Goal: Task Accomplishment & Management: Complete application form

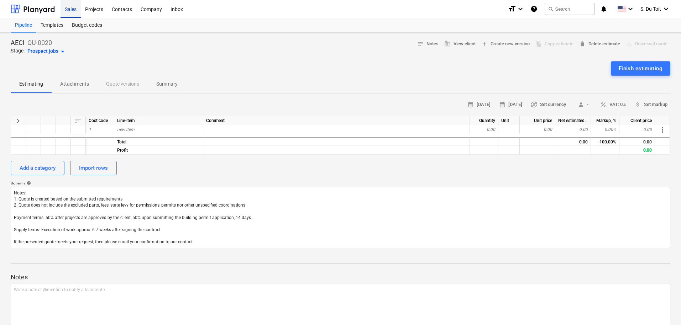
click at [72, 12] on div "Sales" at bounding box center [71, 9] width 20 height 18
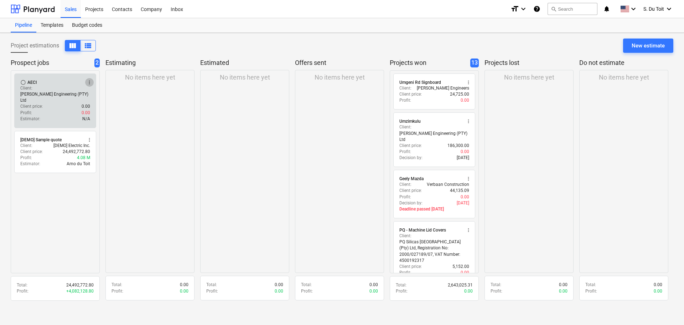
click at [92, 82] on span "more_vert" at bounding box center [90, 82] width 6 height 6
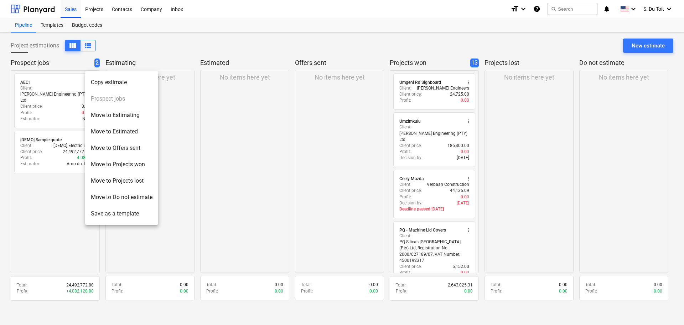
click at [125, 130] on li "Move to Estimated" at bounding box center [121, 131] width 73 height 16
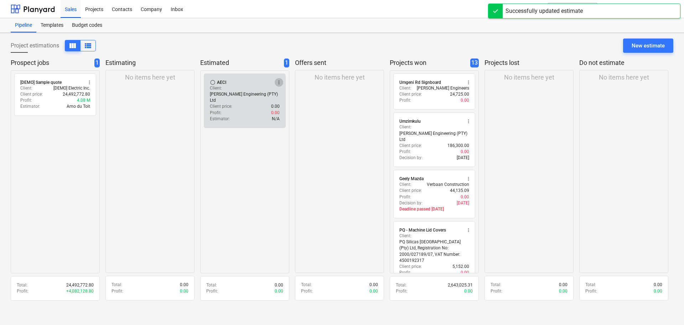
click at [281, 81] on span "more_vert" at bounding box center [279, 82] width 6 height 6
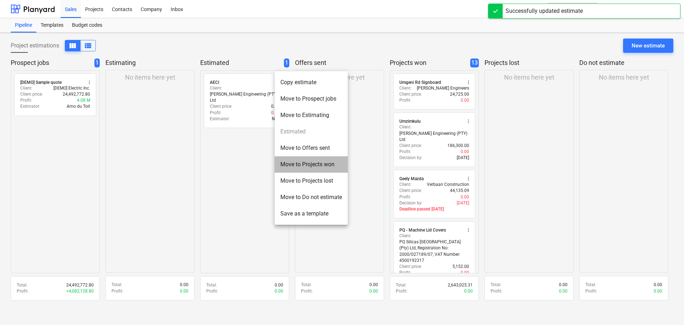
click at [328, 167] on li "Move to Projects won" at bounding box center [311, 164] width 73 height 16
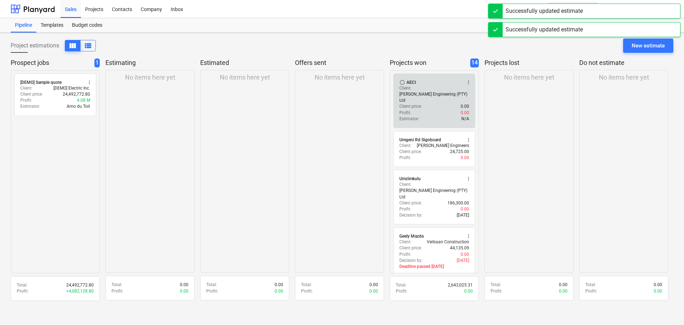
click at [468, 82] on span "more_vert" at bounding box center [469, 82] width 6 height 6
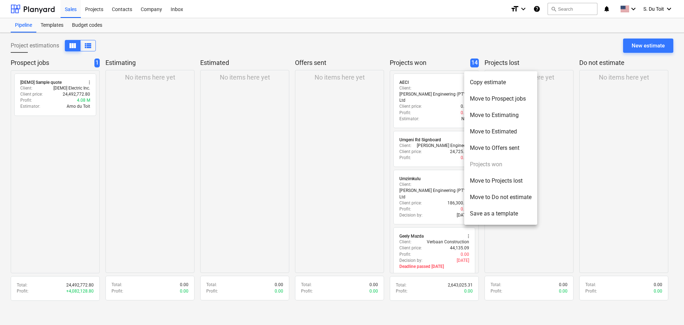
click at [421, 102] on div at bounding box center [342, 162] width 684 height 325
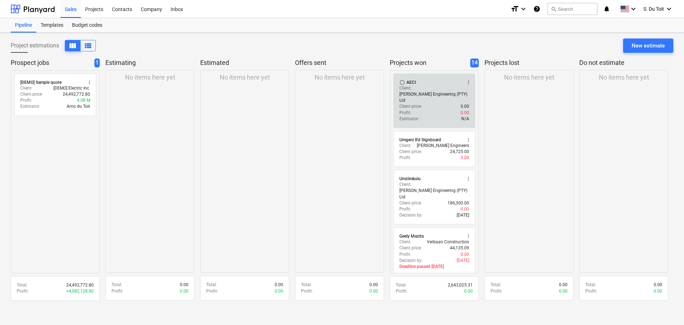
click at [435, 103] on div "Client price : 0.00" at bounding box center [434, 106] width 70 height 6
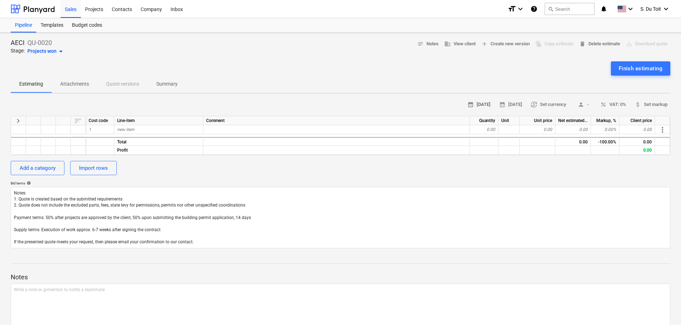
type textarea "x"
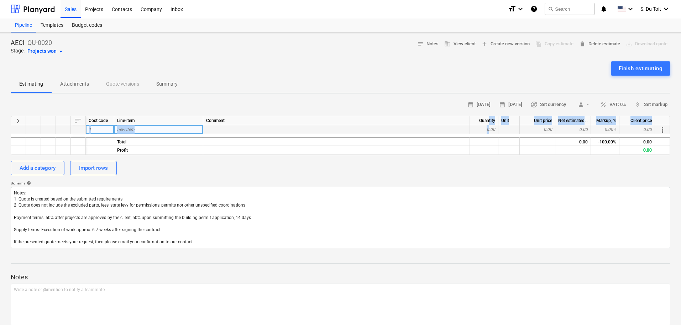
click at [489, 126] on div "keyboard_arrow_right sort Cost code Line-item Comment Quantity Unit Unit price …" at bounding box center [341, 135] width 660 height 39
click at [491, 130] on div "0.00" at bounding box center [484, 129] width 28 height 9
click at [167, 130] on div "new item" at bounding box center [158, 129] width 89 height 9
type input "QU-1453"
click at [283, 185] on div "Bid terms help" at bounding box center [341, 183] width 660 height 5
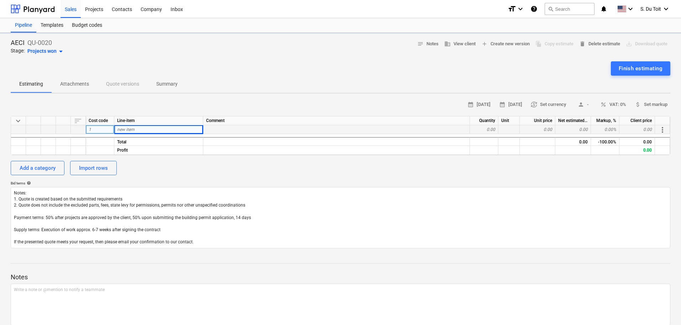
type textarea "x"
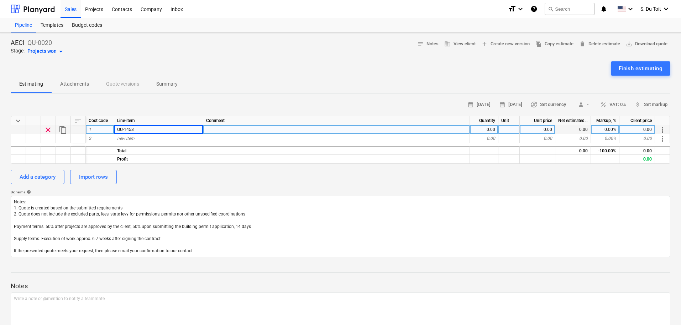
click at [494, 129] on div "0.00" at bounding box center [484, 129] width 28 height 9
type input "1"
type textarea "x"
click at [514, 129] on div at bounding box center [509, 129] width 21 height 9
type input "1"
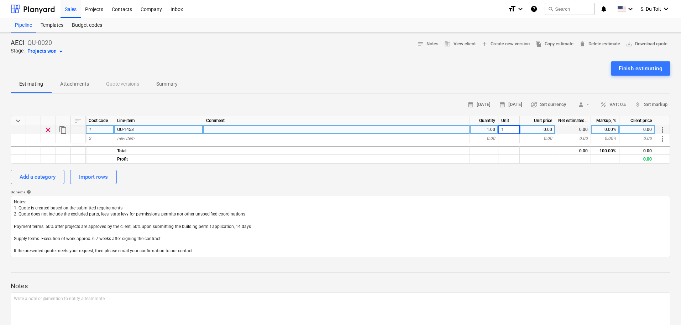
type textarea "x"
click at [543, 130] on div "0.00" at bounding box center [538, 129] width 36 height 9
type input "1"
click at [656, 66] on div "Finish estimating" at bounding box center [641, 68] width 44 height 9
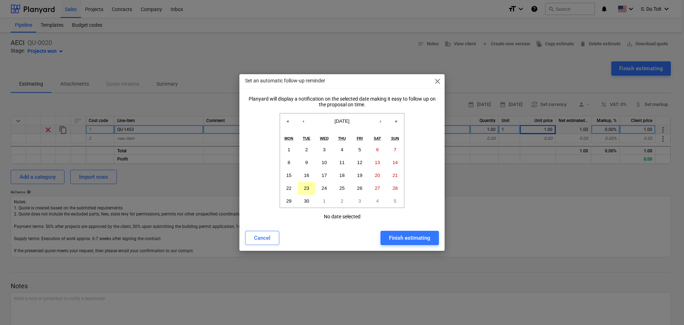
click at [311, 190] on button "23" at bounding box center [307, 188] width 18 height 13
click at [422, 240] on div "Finish estimating" at bounding box center [409, 237] width 41 height 9
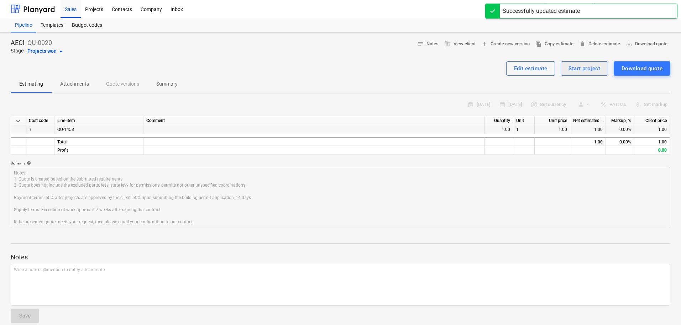
click at [579, 67] on div "Start project" at bounding box center [585, 68] width 32 height 9
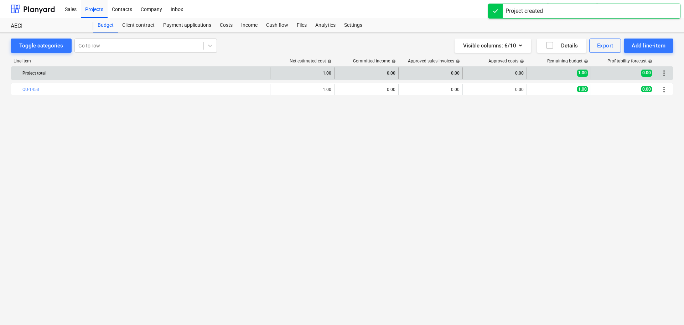
click at [667, 75] on span "more_vert" at bounding box center [664, 73] width 9 height 9
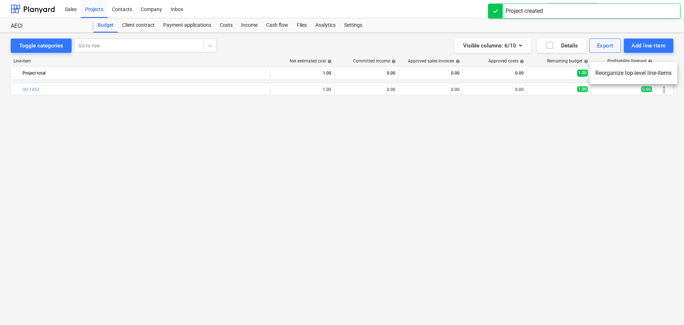
click at [625, 109] on div at bounding box center [342, 162] width 684 height 325
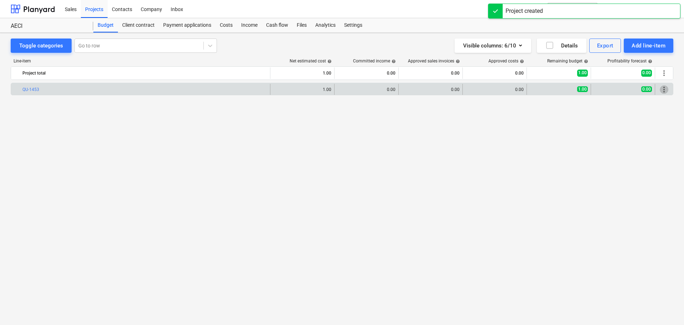
click at [663, 88] on span "more_vert" at bounding box center [664, 89] width 9 height 9
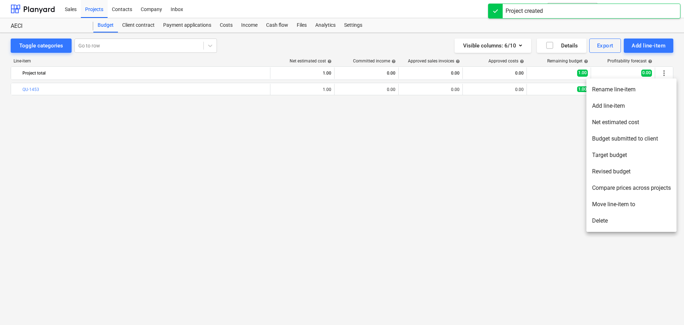
click at [666, 68] on div at bounding box center [342, 162] width 684 height 325
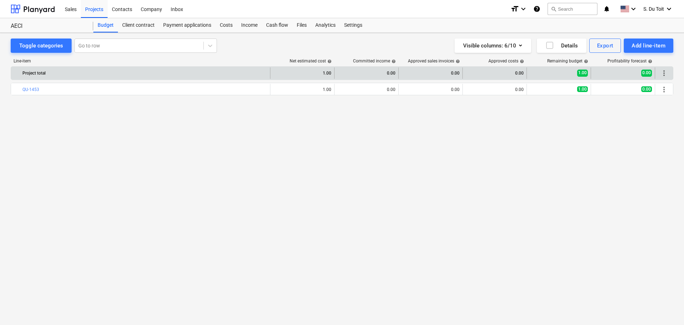
click at [664, 76] on span "more_vert" at bounding box center [664, 73] width 9 height 9
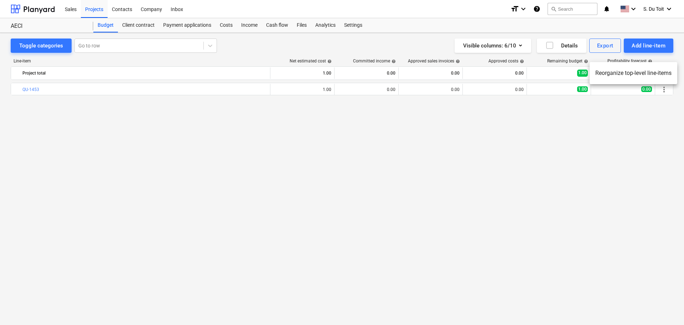
drag, startPoint x: 363, startPoint y: 73, endPoint x: 329, endPoint y: 77, distance: 34.8
click at [362, 73] on div at bounding box center [342, 162] width 684 height 325
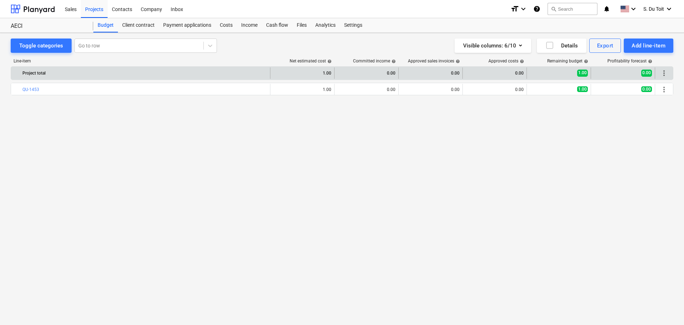
click at [321, 73] on div "1.00" at bounding box center [302, 72] width 58 height 11
click at [328, 71] on div "1.00" at bounding box center [302, 72] width 58 height 11
drag, startPoint x: 322, startPoint y: 73, endPoint x: 346, endPoint y: 72, distance: 24.2
click at [346, 72] on div "Project total 1.00 0.00 0.00 0.00 1.00 0.00 more_vert" at bounding box center [342, 72] width 662 height 11
click at [665, 69] on span "more_vert" at bounding box center [664, 73] width 9 height 9
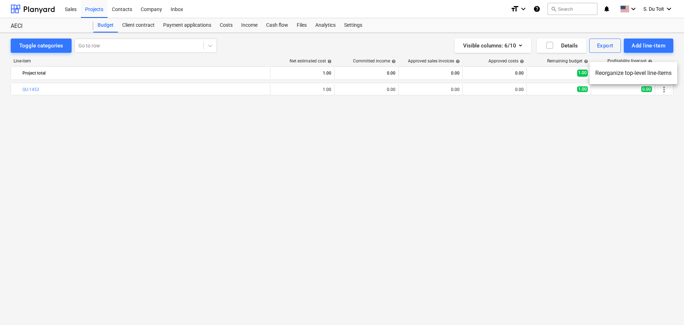
click at [657, 88] on div at bounding box center [342, 162] width 684 height 325
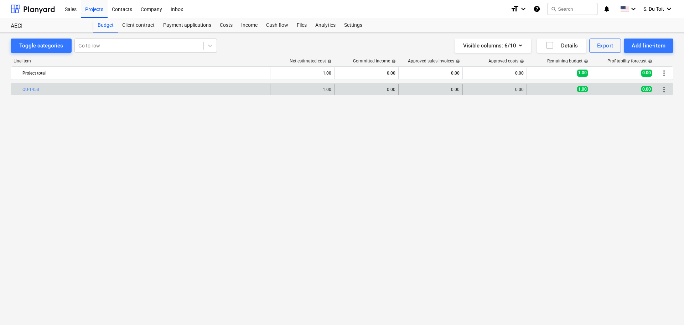
click at [660, 90] on span "more_vert" at bounding box center [664, 89] width 9 height 9
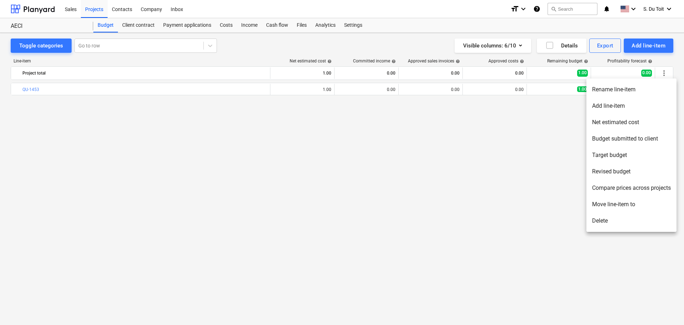
click at [650, 40] on div at bounding box center [342, 162] width 684 height 325
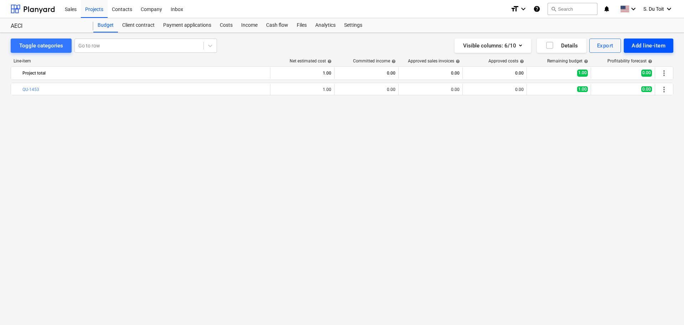
click at [651, 46] on div "Add line-item" at bounding box center [649, 45] width 34 height 9
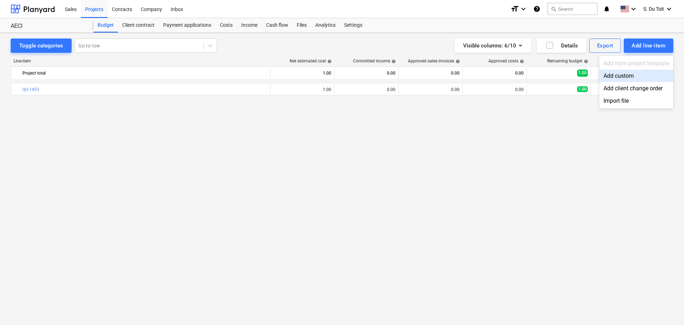
click at [261, 73] on div at bounding box center [342, 162] width 684 height 325
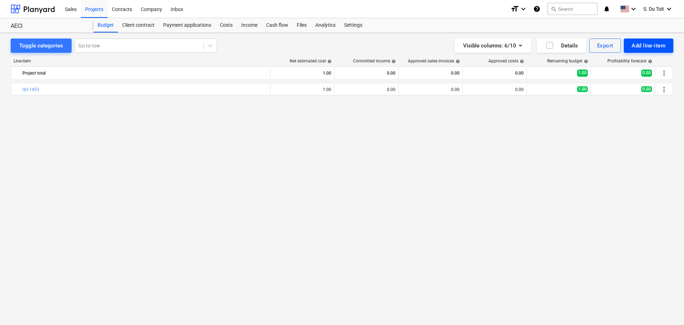
click at [658, 45] on div "Add line-item" at bounding box center [649, 45] width 34 height 9
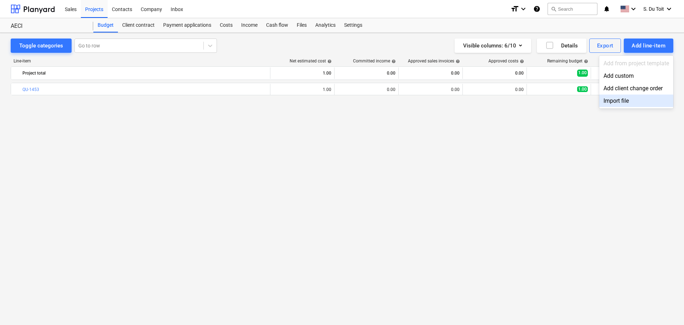
click at [629, 98] on div "Import file" at bounding box center [636, 100] width 74 height 12
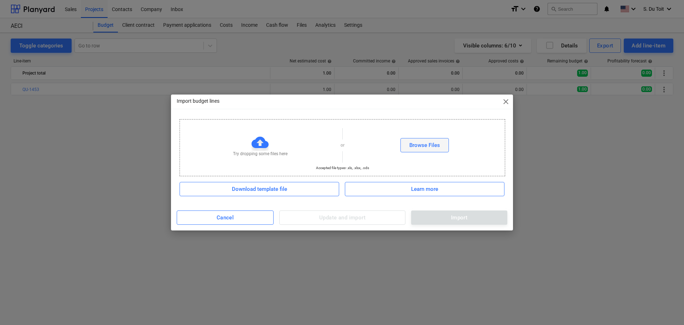
click at [420, 139] on button "Browse Files" at bounding box center [424, 145] width 48 height 14
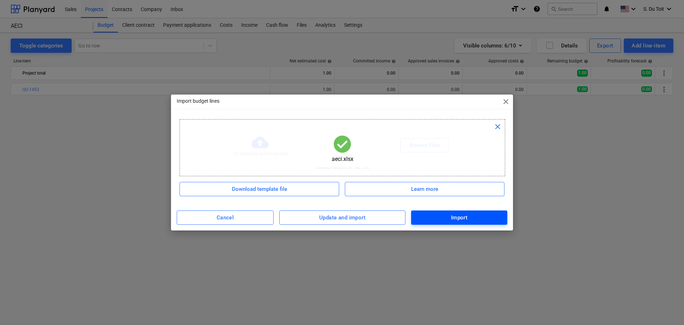
click at [453, 219] on div "Import" at bounding box center [459, 217] width 17 height 9
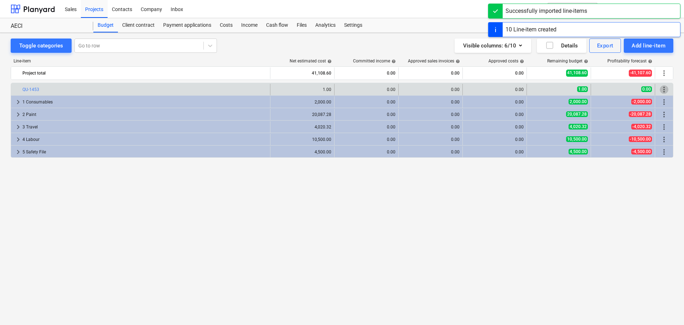
click at [665, 89] on span "more_vert" at bounding box center [664, 89] width 9 height 9
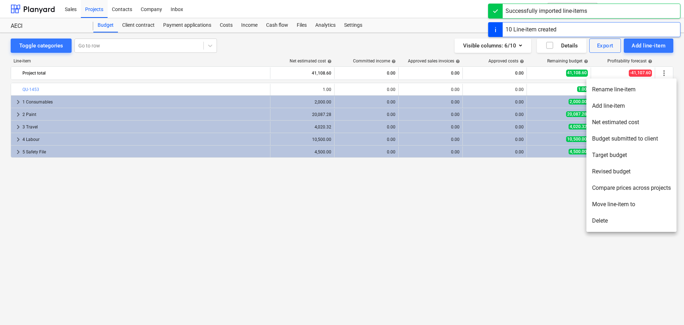
click at [637, 219] on li "Delete" at bounding box center [631, 220] width 90 height 16
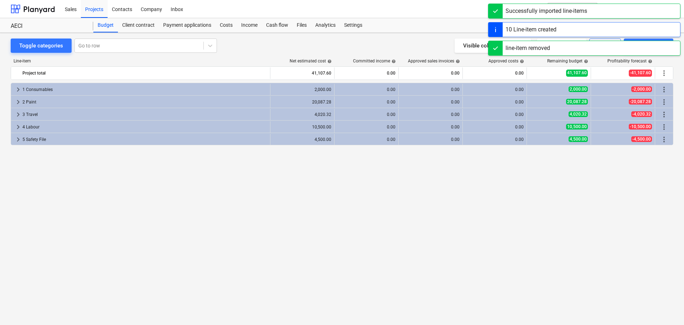
click at [563, 189] on div "keyboard_arrow_right 1 Consumables 2,000.00 0.00 0.00 0.00 2,000.00 -2,000.00 m…" at bounding box center [342, 189] width 663 height 212
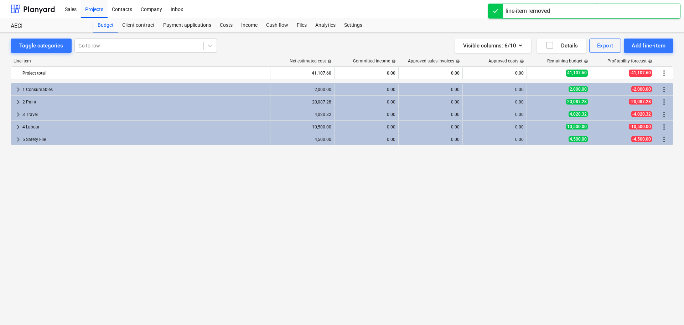
click at [551, 191] on div "keyboard_arrow_right 1 Consumables 2,000.00 0.00 0.00 0.00 2,000.00 -2,000.00 m…" at bounding box center [342, 189] width 663 height 212
drag, startPoint x: 222, startPoint y: 218, endPoint x: 222, endPoint y: 213, distance: 5.4
click at [222, 216] on div "keyboard_arrow_right 1 Consumables 2,000.00 0.00 0.00 0.00 2,000.00 -2,000.00 m…" at bounding box center [342, 189] width 663 height 212
click at [75, 17] on div "Sales" at bounding box center [71, 9] width 20 height 18
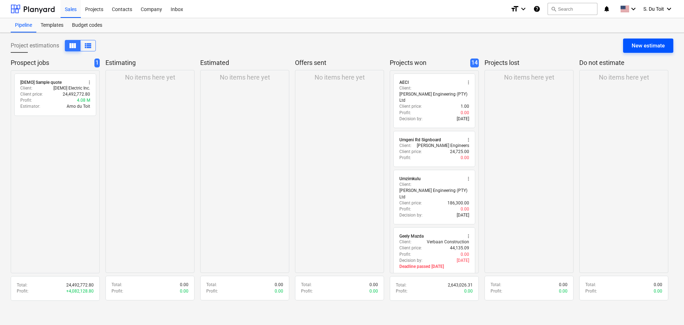
click at [655, 47] on div "New estimate" at bounding box center [648, 45] width 33 height 9
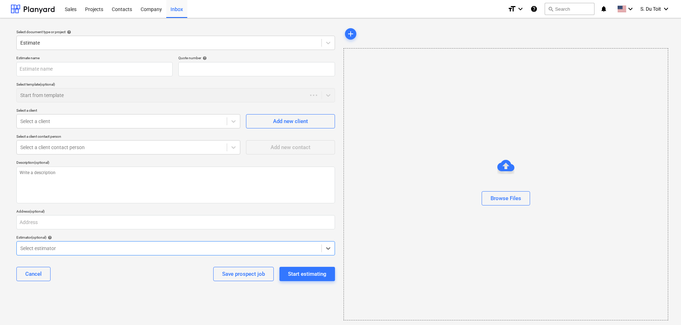
type textarea "x"
type input "QU-0021"
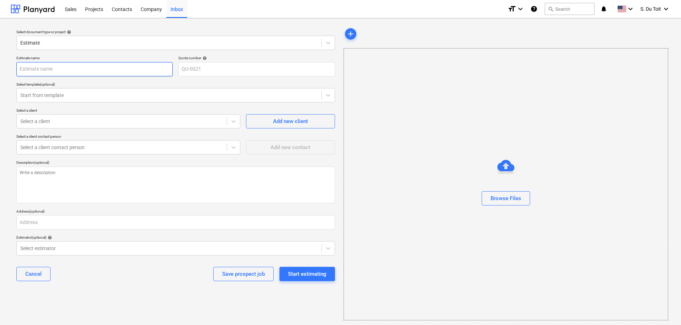
click at [82, 67] on input "text" at bounding box center [94, 69] width 156 height 14
type textarea "x"
type input "C"
type textarea "x"
type input "Cl"
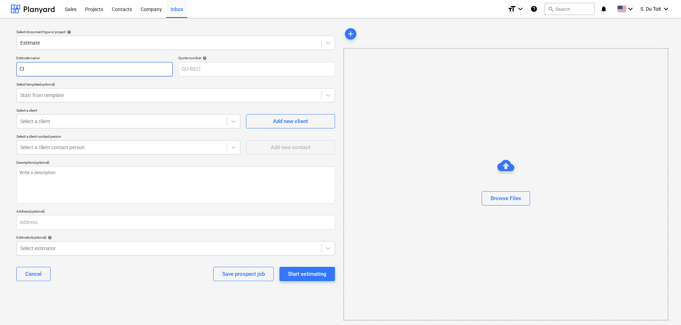
type textarea "x"
type input "Clu"
type textarea "x"
type input "Club"
type textarea "x"
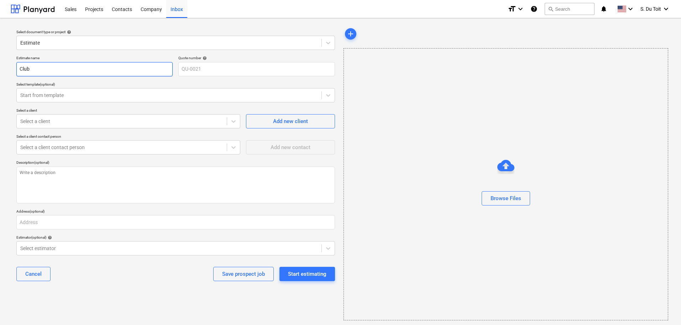
type input "Club"
type textarea "x"
type input "Club M"
type textarea "x"
type input "Club Me"
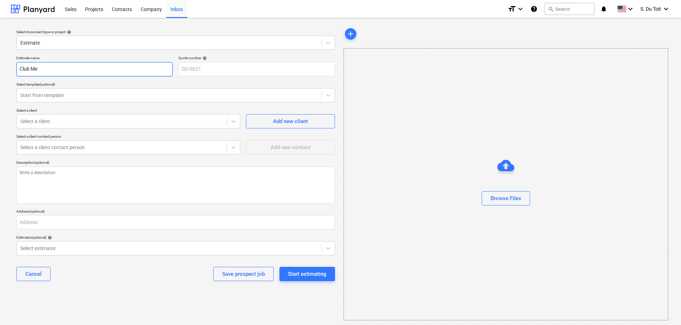
type textarea "x"
type input "Club Med"
type textarea "x"
type input "Club Med"
type textarea "x"
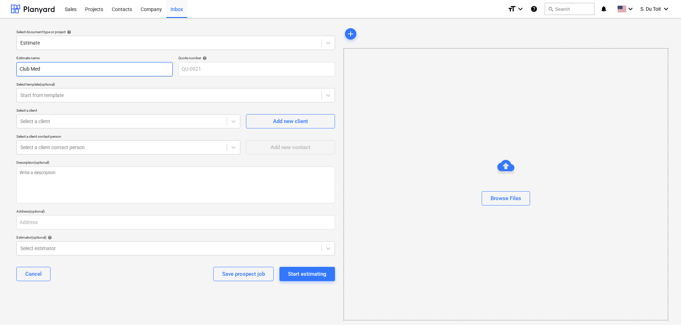
type input "Club Med -"
type textarea "x"
type input "Club Med -"
type textarea "x"
type input "Club Med - S"
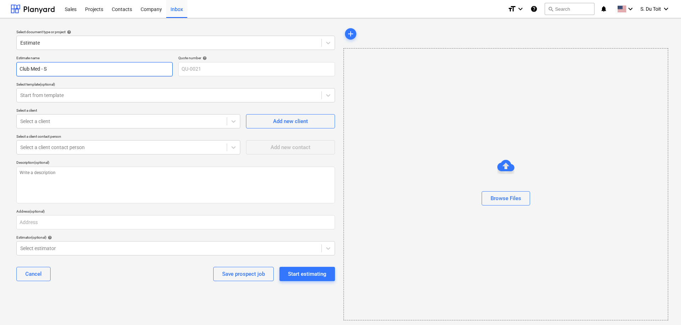
type textarea "x"
type input "Club Med - St"
type textarea "x"
type input "Club Med - Sta"
type textarea "x"
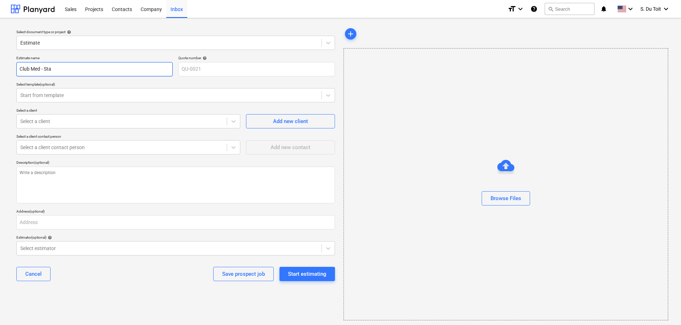
type input "Club Med - Stai"
type textarea "x"
type input "Club Med - Stair"
type textarea "x"
type input "Club Med - Stairc"
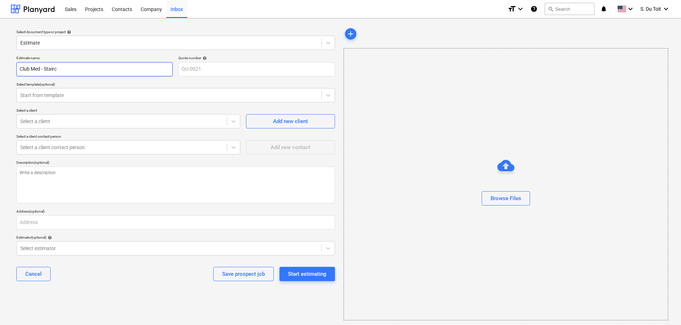
type textarea "x"
type input "Club Med - Stairca"
type textarea "x"
type input "Club Med - Staircas"
type textarea "x"
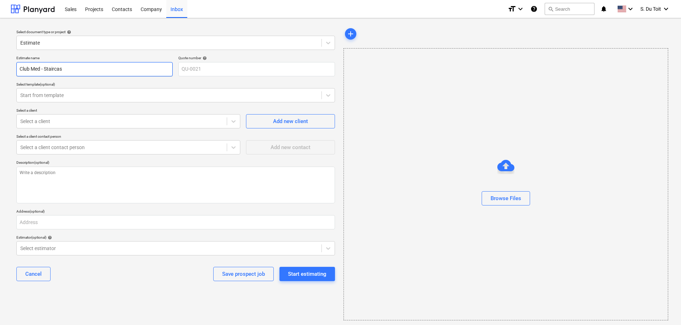
type input "Club Med - Staircase"
type textarea "x"
type input "Club Med - Staircases"
drag, startPoint x: 318, startPoint y: 274, endPoint x: 316, endPoint y: 267, distance: 6.9
click at [317, 274] on div "Start estimating" at bounding box center [307, 273] width 38 height 9
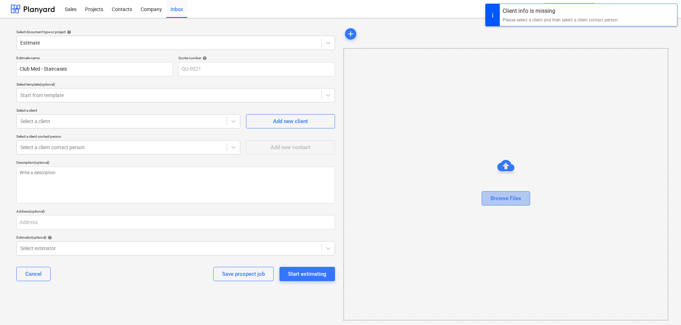
click at [519, 194] on div "Browse Files" at bounding box center [506, 197] width 31 height 9
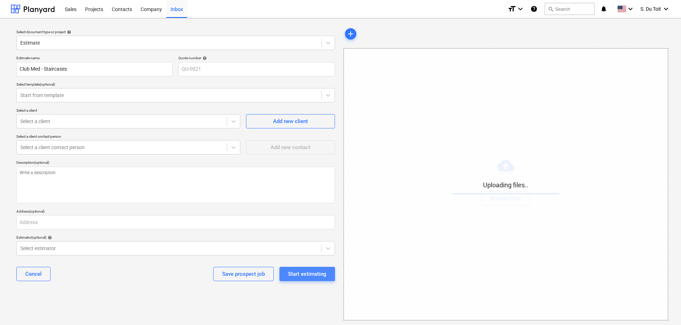
click at [321, 275] on div "Start estimating" at bounding box center [307, 273] width 38 height 9
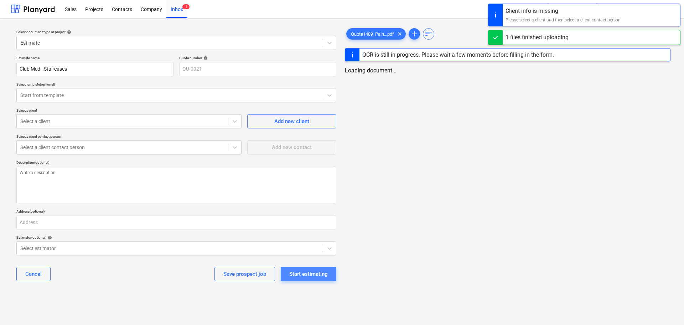
click at [321, 275] on div "Start estimating" at bounding box center [308, 273] width 38 height 9
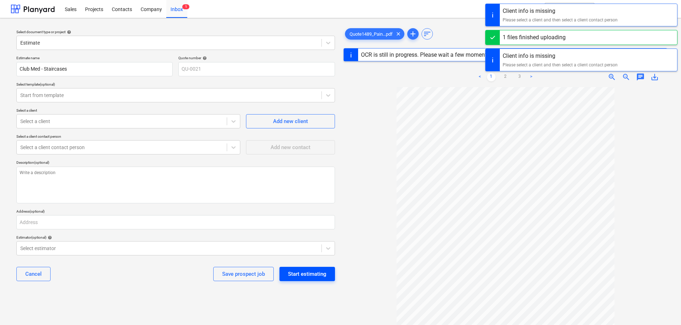
click at [320, 274] on div "Start estimating" at bounding box center [307, 273] width 38 height 9
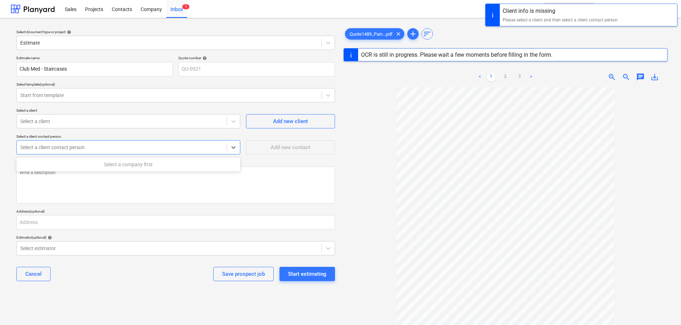
click at [72, 150] on div at bounding box center [121, 147] width 203 height 7
type textarea "x"
type input "o"
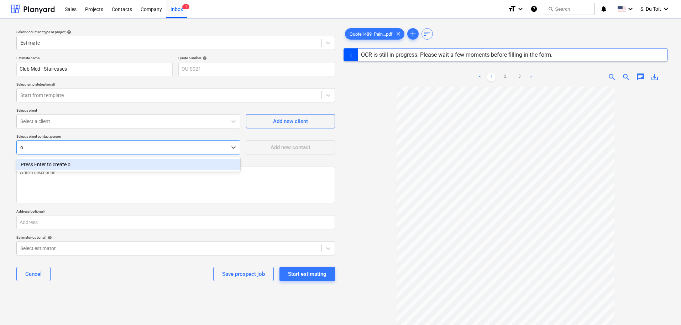
type textarea "x"
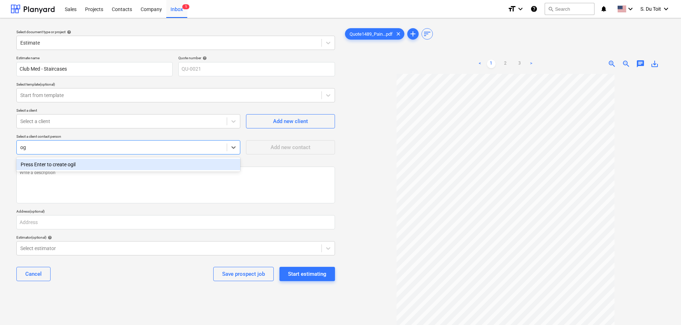
type input "o"
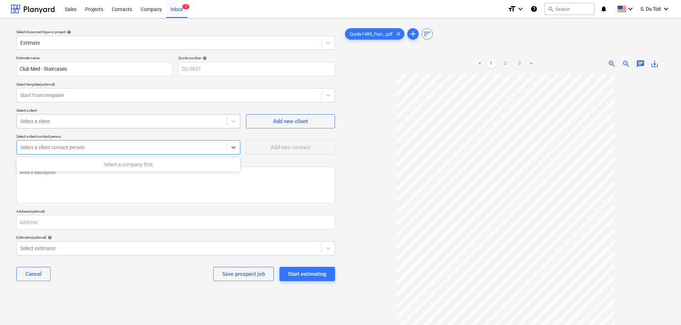
type textarea "x"
click at [81, 116] on div "Select a client" at bounding box center [122, 121] width 210 height 10
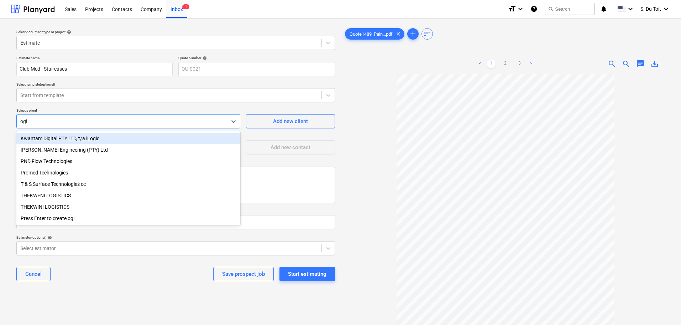
type input "ogil"
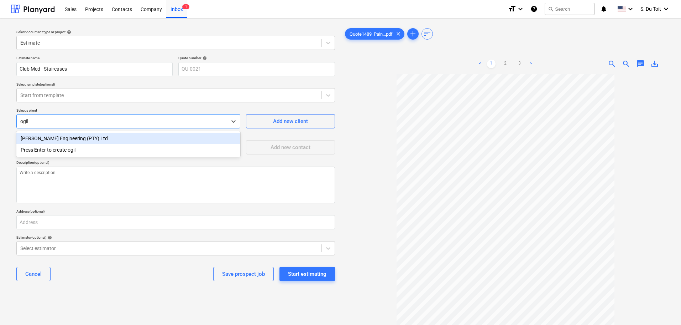
click at [79, 134] on div "[PERSON_NAME] Engineering (PTY) Ltd" at bounding box center [128, 138] width 224 height 11
type textarea "x"
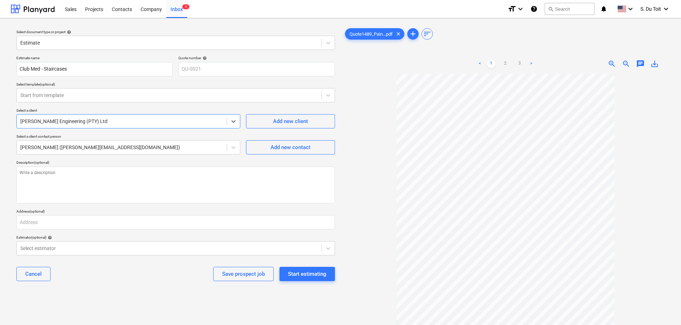
click at [306, 282] on div "Cancel Save prospect job Start estimating" at bounding box center [175, 274] width 319 height 26
click at [308, 277] on div "Start estimating" at bounding box center [307, 273] width 38 height 9
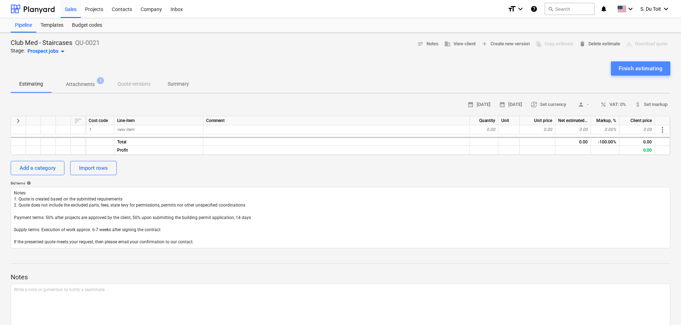
click at [653, 67] on div "Finish estimating" at bounding box center [641, 68] width 44 height 9
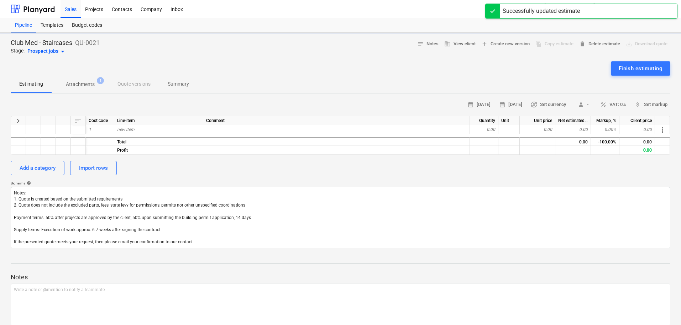
type textarea "x"
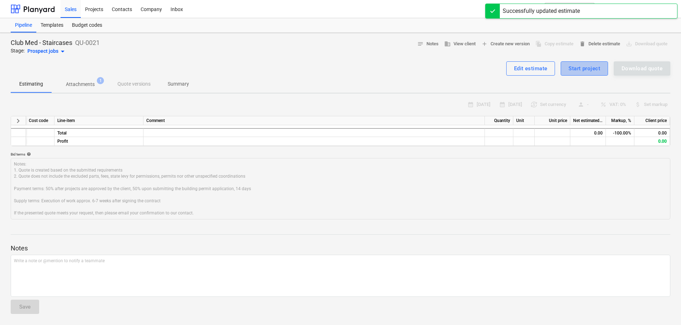
click at [577, 68] on div "Start project" at bounding box center [585, 68] width 32 height 9
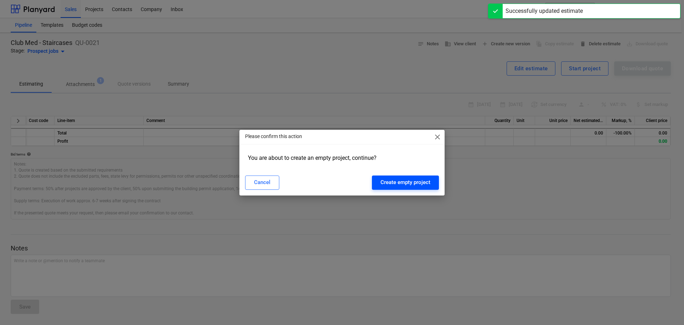
click at [397, 186] on div "Create empty project" at bounding box center [405, 181] width 50 height 9
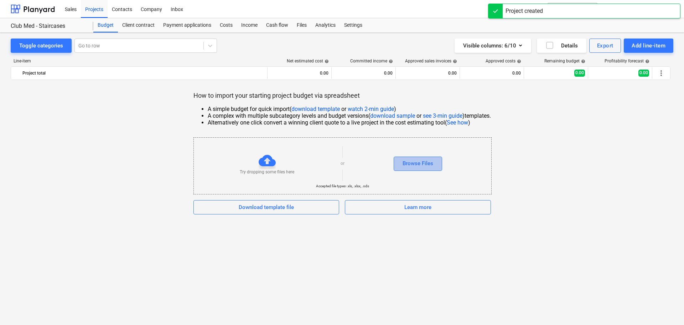
click at [430, 166] on div "Browse Files" at bounding box center [418, 163] width 31 height 9
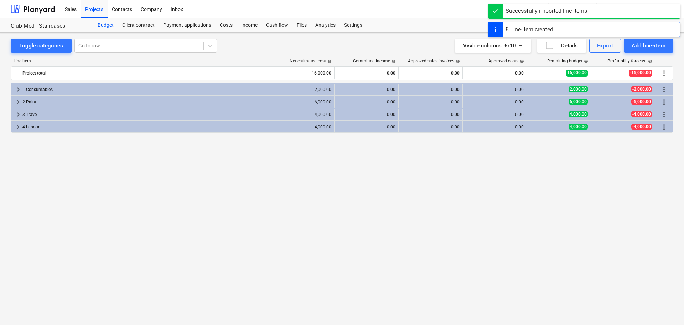
click at [301, 217] on div "keyboard_arrow_right 1 Consumables 2,000.00 0.00 0.00 0.00 2,000.00 -2,000.00 m…" at bounding box center [342, 189] width 663 height 212
